Goal: Find specific page/section: Find specific page/section

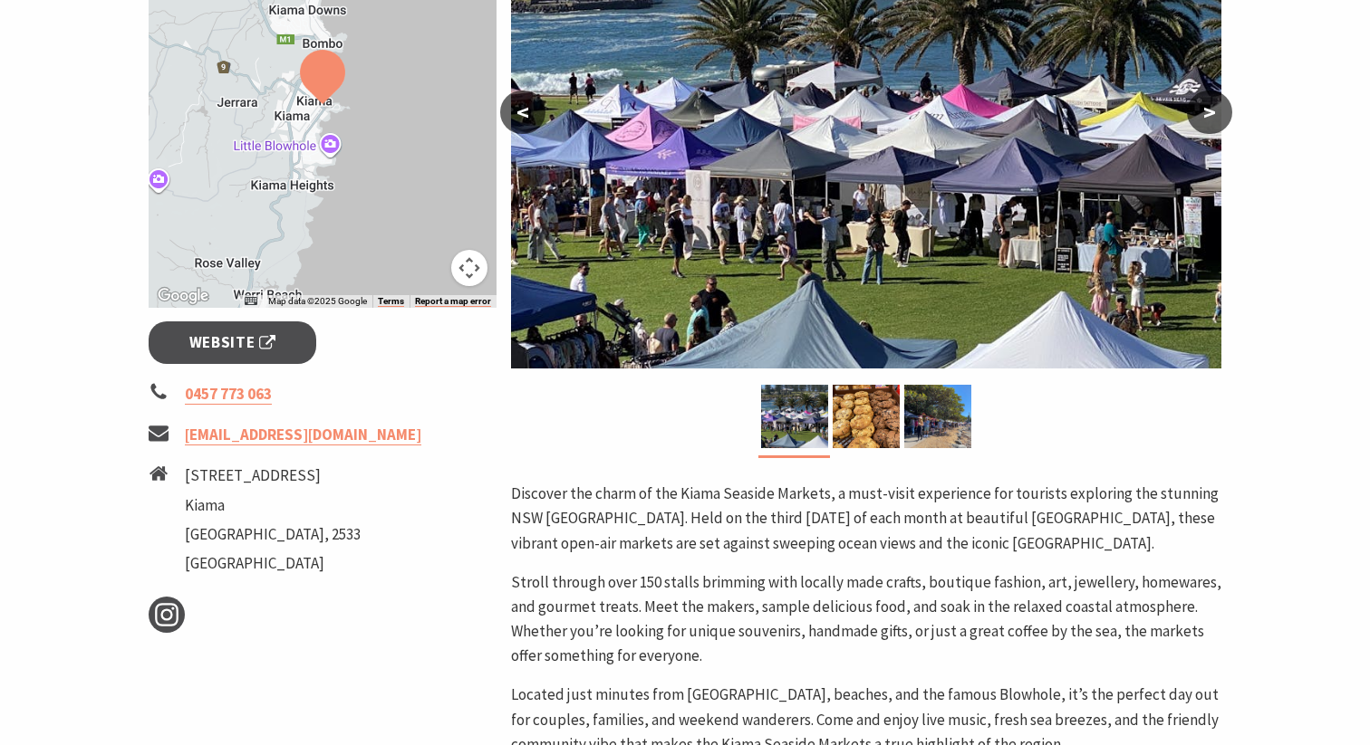
scroll to position [184, 0]
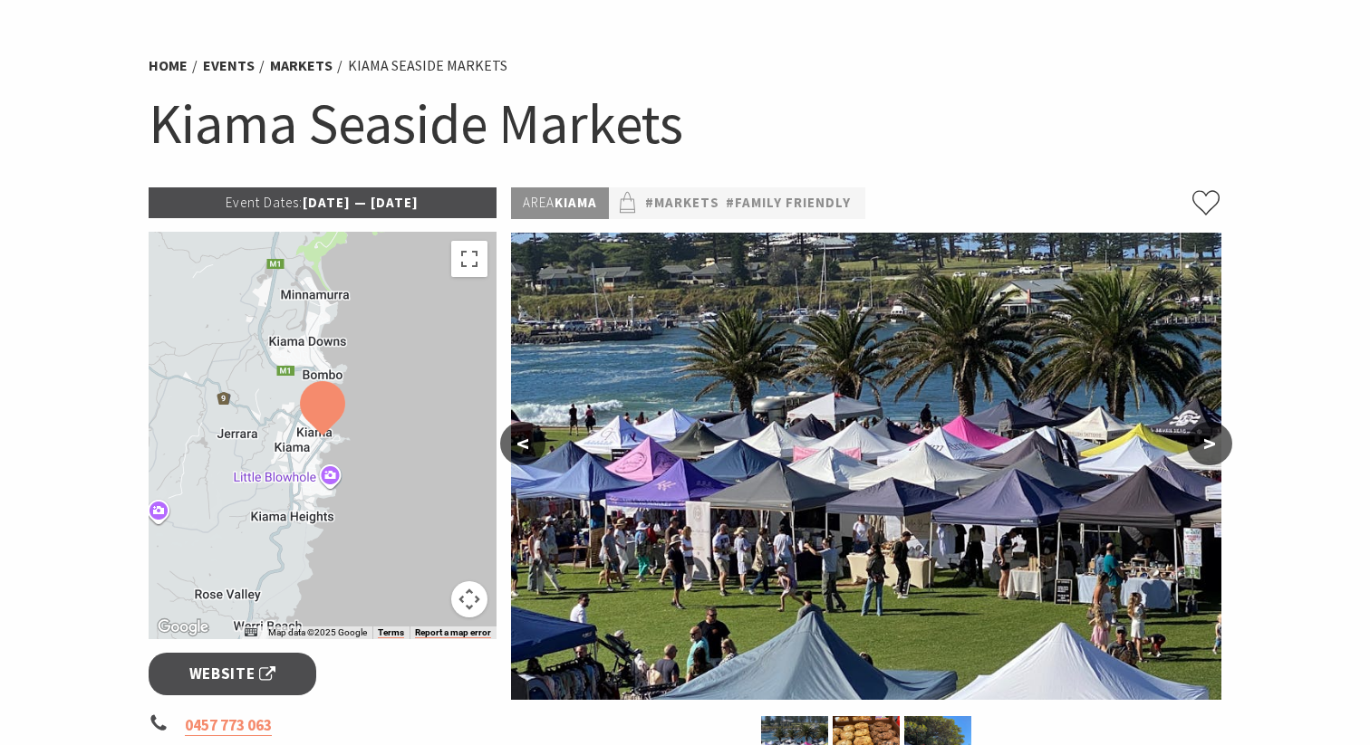
scroll to position [202, 0]
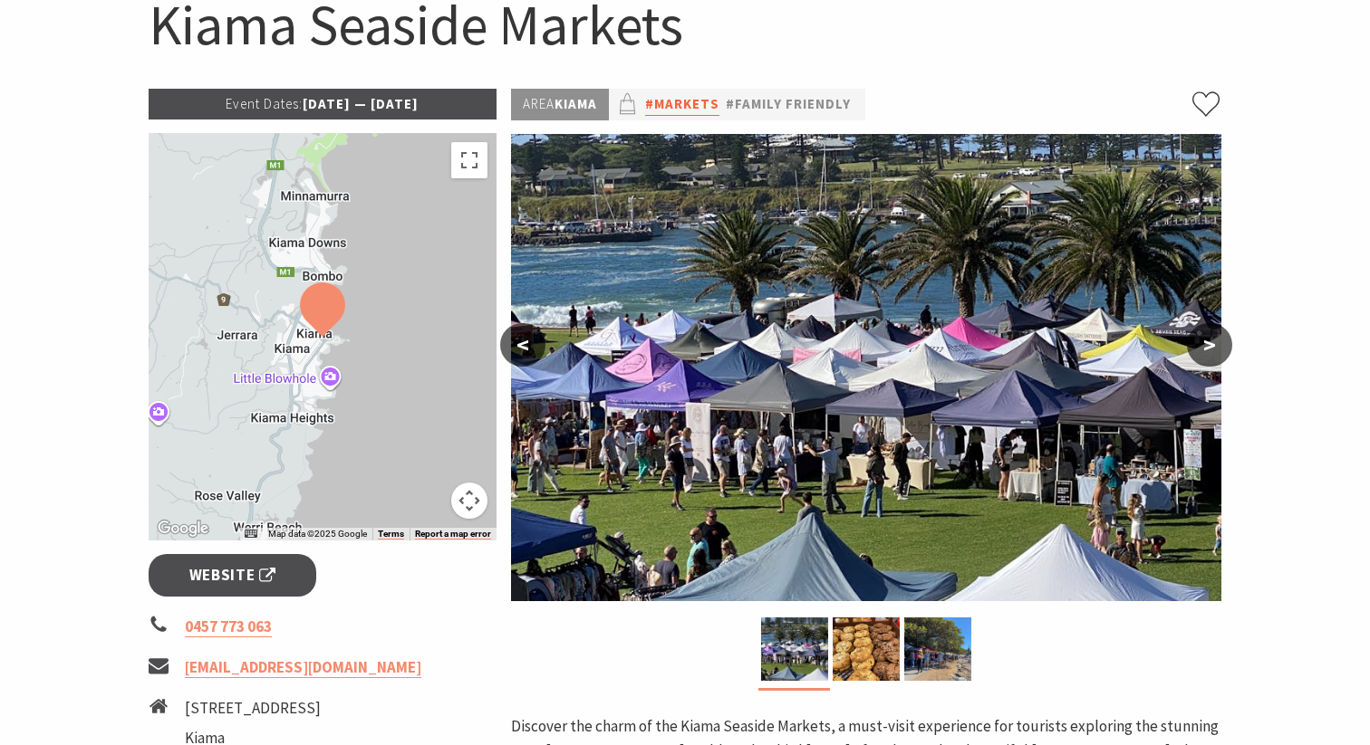
click at [678, 101] on link "#Markets" at bounding box center [682, 104] width 74 height 23
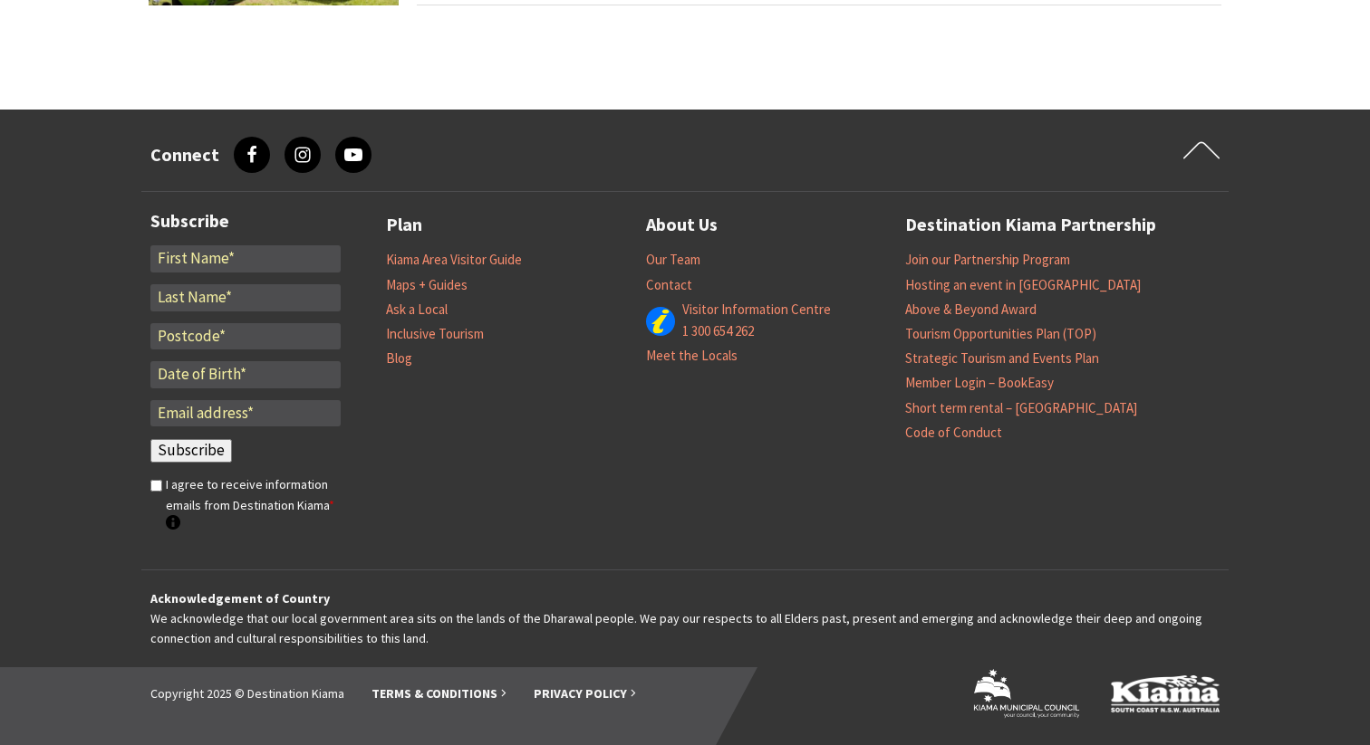
scroll to position [1639, 0]
